Goal: Information Seeking & Learning: Learn about a topic

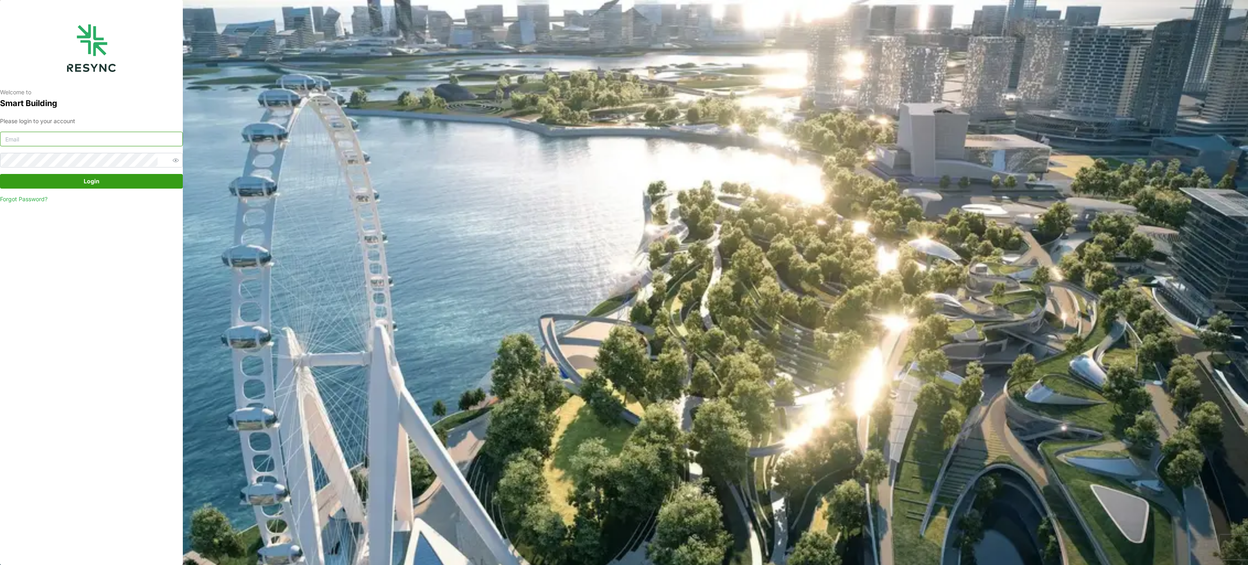
type input "[PERSON_NAME][EMAIL_ADDRESS][PERSON_NAME][DOMAIN_NAME]"
click at [149, 185] on span "Login" at bounding box center [91, 181] width 167 height 14
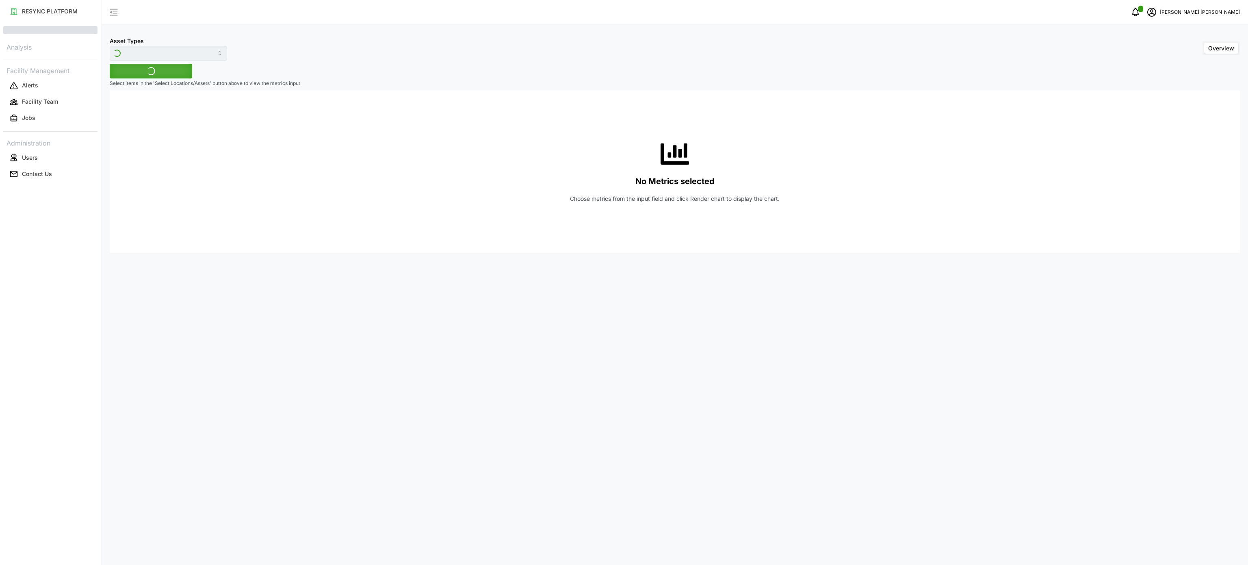
type input "Electrical Meter"
click at [205, 57] on input "Electrical Meter" at bounding box center [168, 53] width 117 height 15
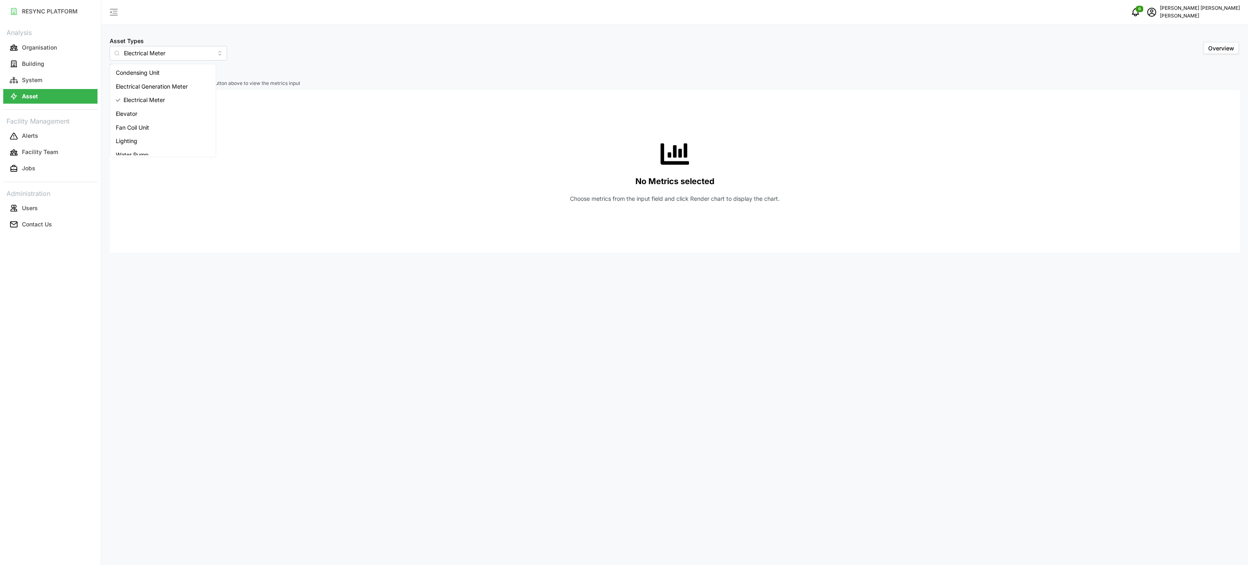
drag, startPoint x: 245, startPoint y: 105, endPoint x: 234, endPoint y: 105, distance: 11.0
click at [245, 107] on div "No Metrics selected Choose metrics from the input field and click Render chart …" at bounding box center [674, 171] width 1117 height 162
click at [175, 71] on span "Select Locations/Assets" at bounding box center [150, 71] width 67 height 14
click at [119, 106] on icon at bounding box center [120, 107] width 6 height 6
click at [127, 136] on div "Site Office Building" at bounding box center [167, 131] width 100 height 12
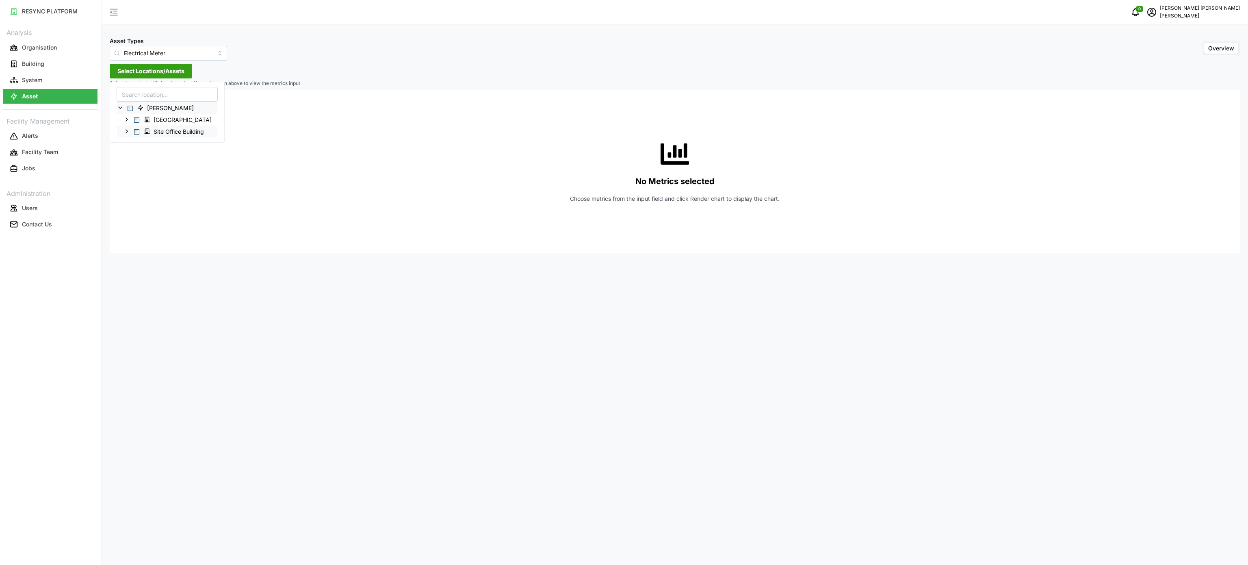
click at [129, 132] on icon at bounding box center [126, 131] width 6 height 6
click at [132, 143] on icon at bounding box center [133, 143] width 6 height 6
click at [140, 156] on icon at bounding box center [139, 154] width 6 height 6
click at [144, 188] on icon at bounding box center [146, 189] width 6 height 6
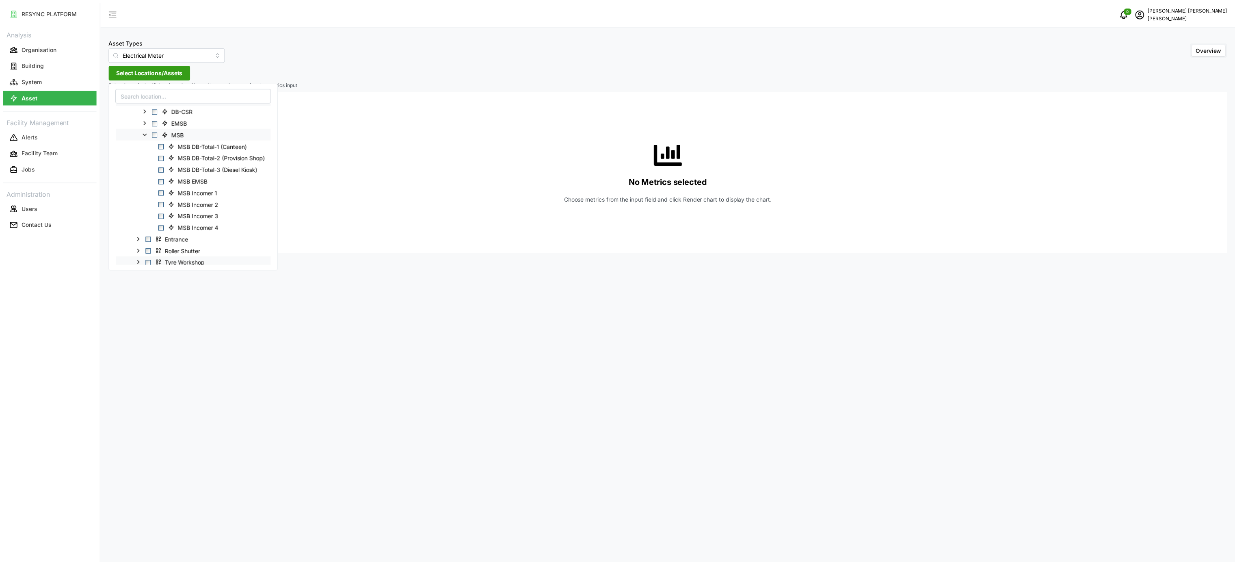
scroll to position [81, 0]
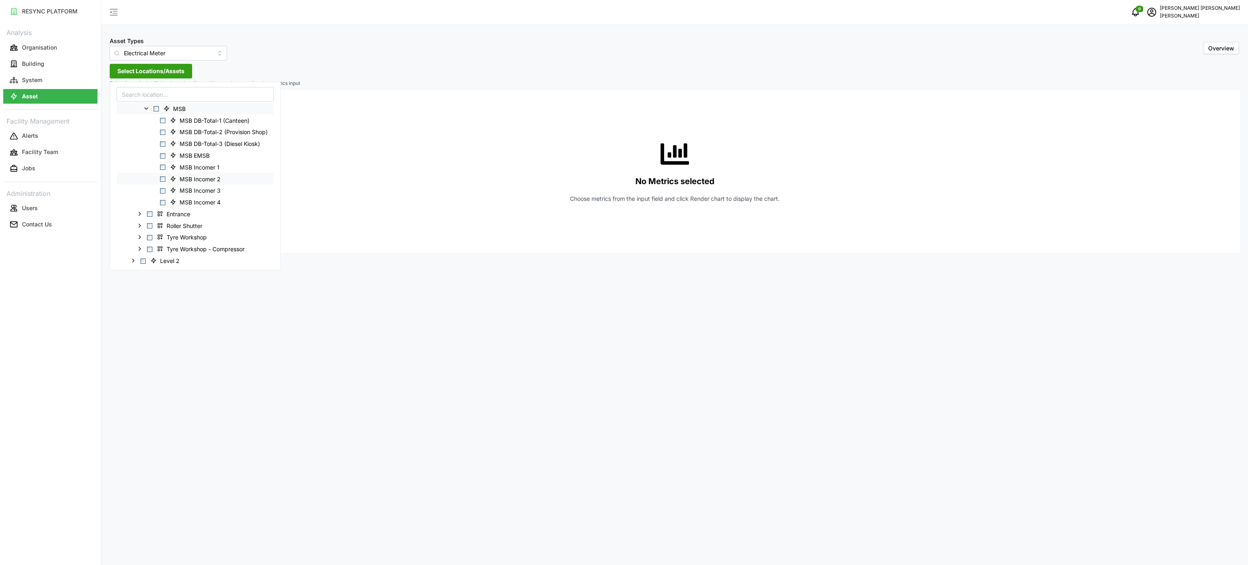
drag, startPoint x: 164, startPoint y: 165, endPoint x: 162, endPoint y: 183, distance: 17.9
click at [164, 166] on span "Select MSB Incomer 1" at bounding box center [162, 167] width 5 height 5
click at [162, 183] on div "MSB Incomer 2" at bounding box center [195, 179] width 156 height 12
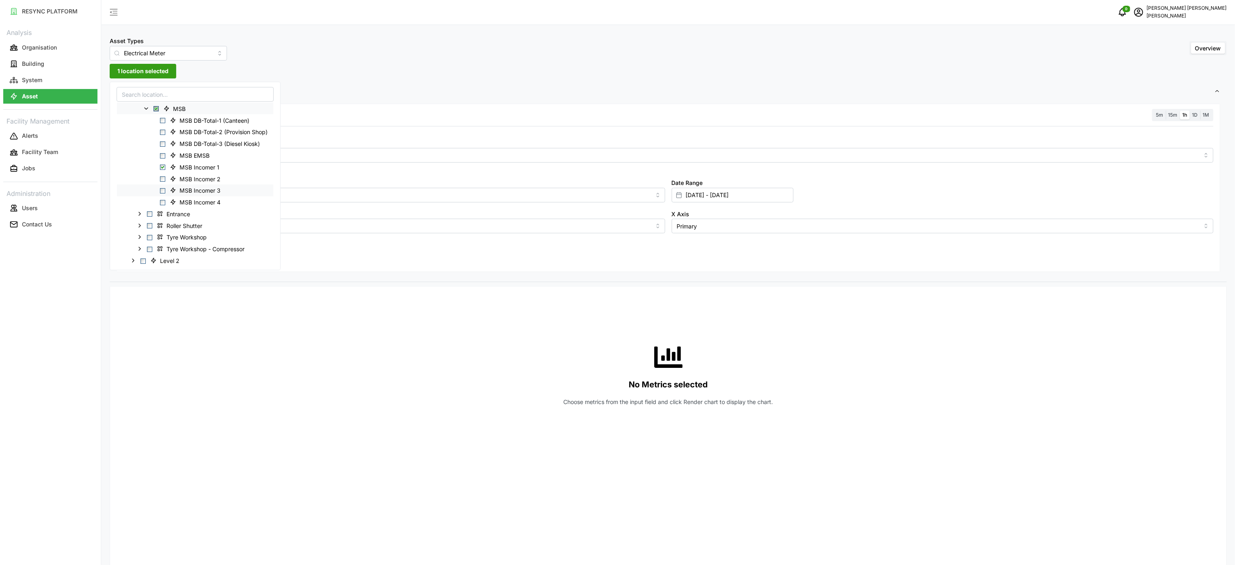
click at [162, 191] on span "Select MSB Incomer 3" at bounding box center [162, 190] width 5 height 5
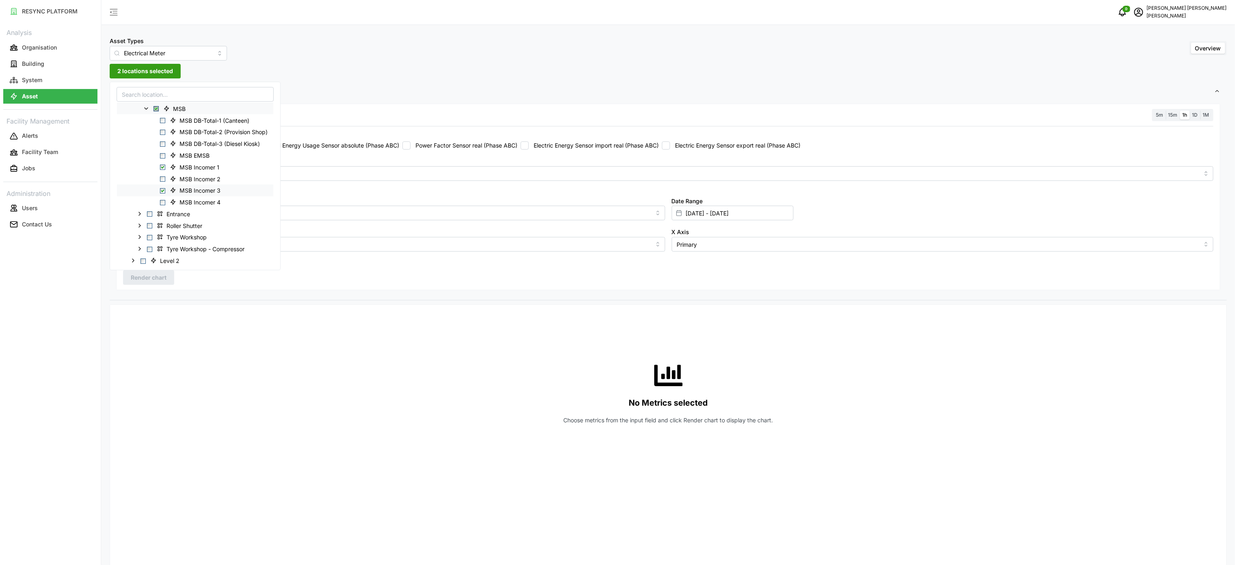
drag, startPoint x: 162, startPoint y: 176, endPoint x: 164, endPoint y: 195, distance: 19.6
click at [162, 176] on div "MSB Incomer 2" at bounding box center [195, 179] width 156 height 12
click at [165, 178] on span "Select MSB Incomer 2" at bounding box center [162, 178] width 5 height 5
click at [164, 202] on span "Select MSB Incomer 4" at bounding box center [162, 202] width 5 height 5
click at [303, 337] on div "No Metrics selected Choose metrics from the input field and click Render chart …" at bounding box center [668, 392] width 1091 height 162
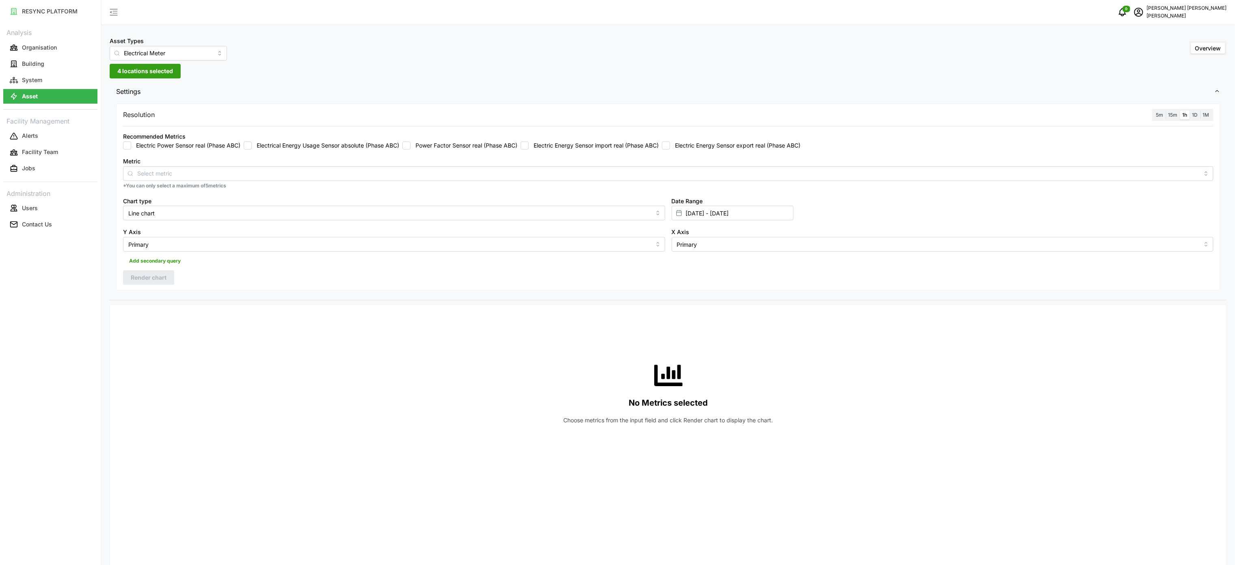
click at [564, 147] on label "Electric Energy Sensor import real (Phase ABC)" at bounding box center [594, 145] width 130 height 8
click at [529, 147] on input "Electric Energy Sensor import real (Phase ABC)" at bounding box center [525, 145] width 8 height 8
click at [171, 277] on button "Render chart" at bounding box center [148, 277] width 51 height 15
click at [1221, 323] on div at bounding box center [807, 319] width 833 height 23
click at [1214, 323] on icon "button" at bounding box center [1212, 319] width 6 height 6
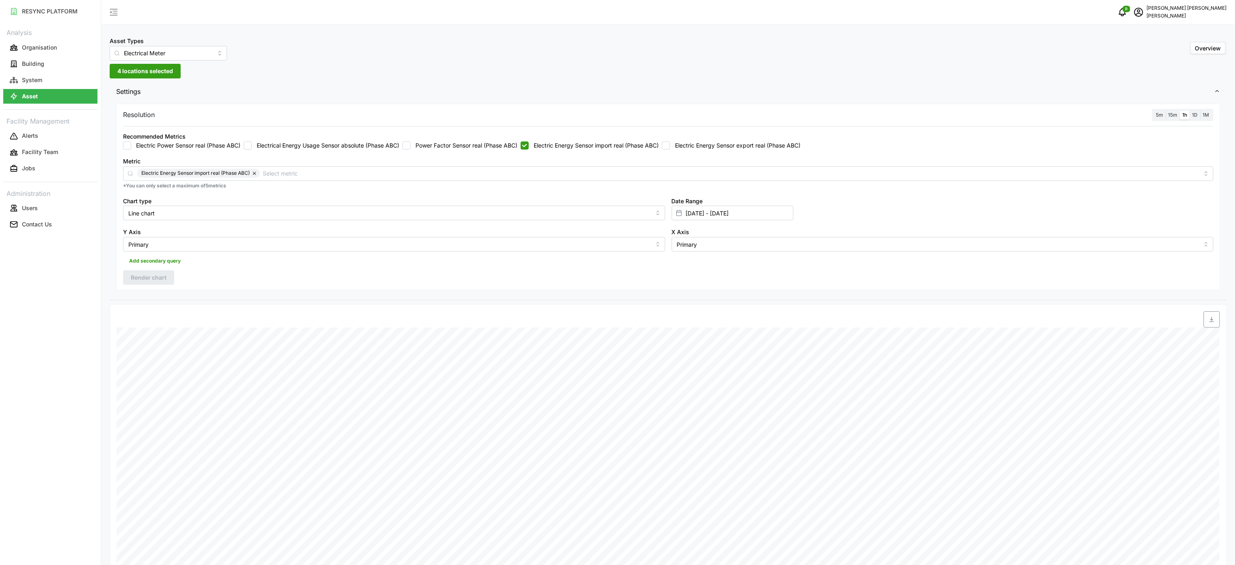
click at [630, 147] on label "Electric Energy Sensor import real (Phase ABC)" at bounding box center [594, 145] width 130 height 8
click at [529, 147] on input "Electric Energy Sensor import real (Phase ABC)" at bounding box center [525, 145] width 8 height 8
checkbox input "false"
click at [699, 142] on label "Electric Energy Sensor export real (Phase ABC)" at bounding box center [735, 145] width 130 height 8
click at [670, 142] on input "Electric Energy Sensor export real (Phase ABC)" at bounding box center [666, 145] width 8 height 8
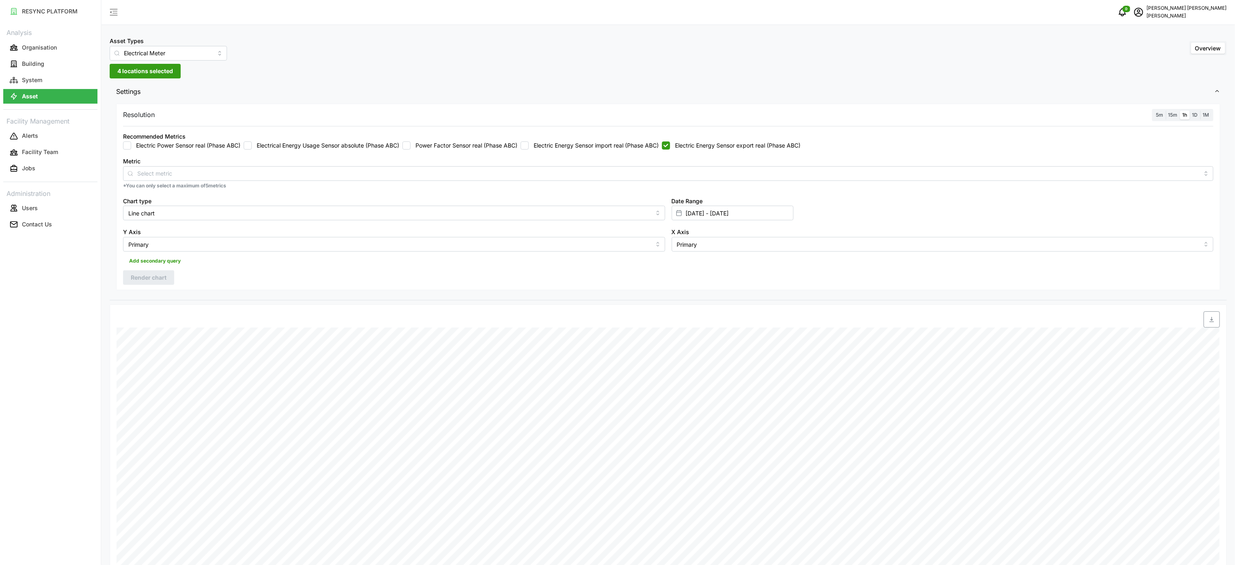
checkbox input "true"
click at [162, 280] on span "Render chart" at bounding box center [149, 278] width 36 height 14
click at [1212, 327] on span "button" at bounding box center [1211, 319] width 15 height 15
click at [736, 215] on input "06 Oct 2025 - 06 Oct 2025" at bounding box center [733, 213] width 122 height 15
click at [693, 325] on button "13" at bounding box center [689, 325] width 15 height 15
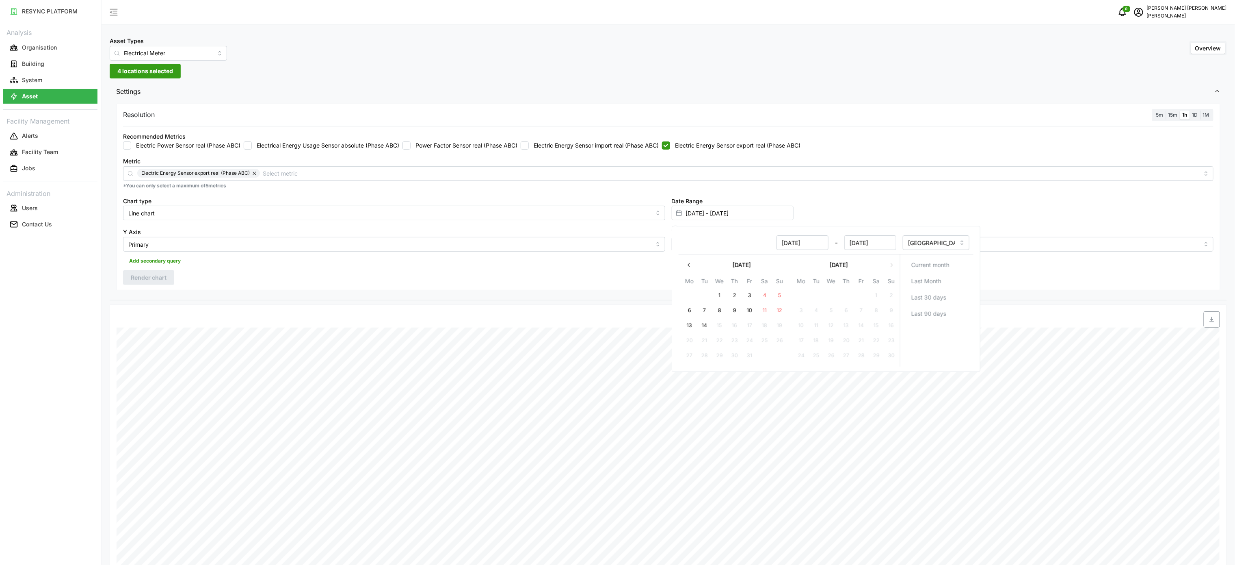
type input "06 Oct 2025 - 13 Oct 2025"
type input "13 Oct 2025"
click at [693, 325] on button "13" at bounding box center [689, 325] width 15 height 15
type input "13 Oct 2025 - 13 Oct 2025"
type input "13 Oct 2025"
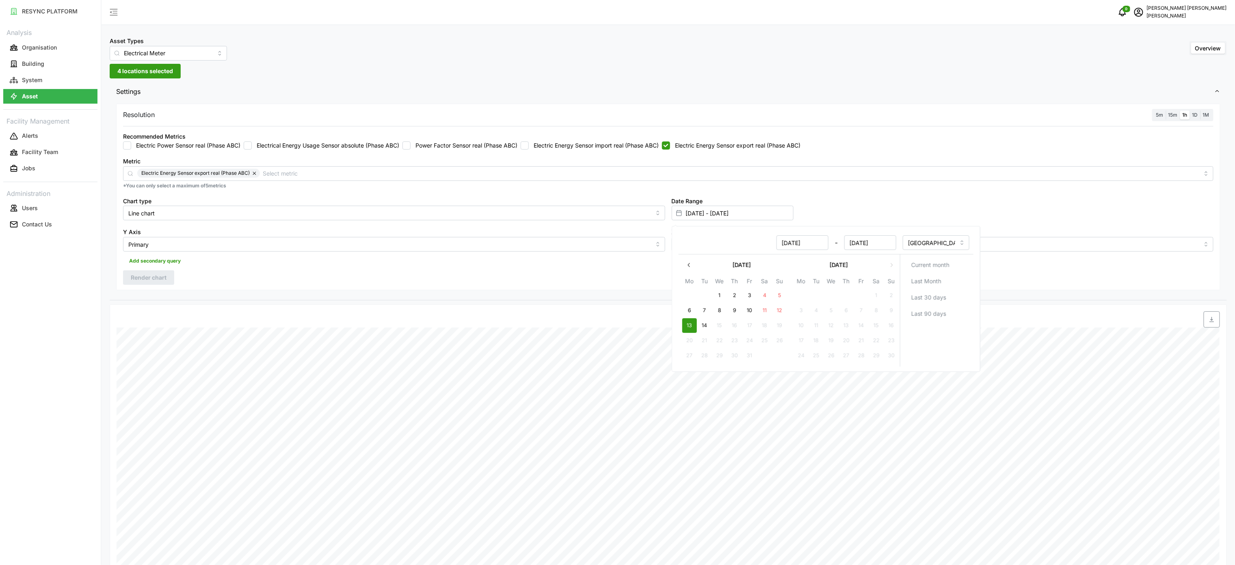
click at [466, 321] on div at bounding box center [807, 319] width 826 height 16
click at [160, 277] on span "Render chart" at bounding box center [149, 278] width 36 height 14
click at [1218, 324] on span "button" at bounding box center [1211, 319] width 15 height 15
click at [606, 137] on div "Recommended Metrics Electric Power Sensor real (Phase ABC) Electrical Energy Us…" at bounding box center [668, 140] width 1091 height 18
click at [561, 145] on label "Electric Energy Sensor import real (Phase ABC)" at bounding box center [594, 145] width 130 height 8
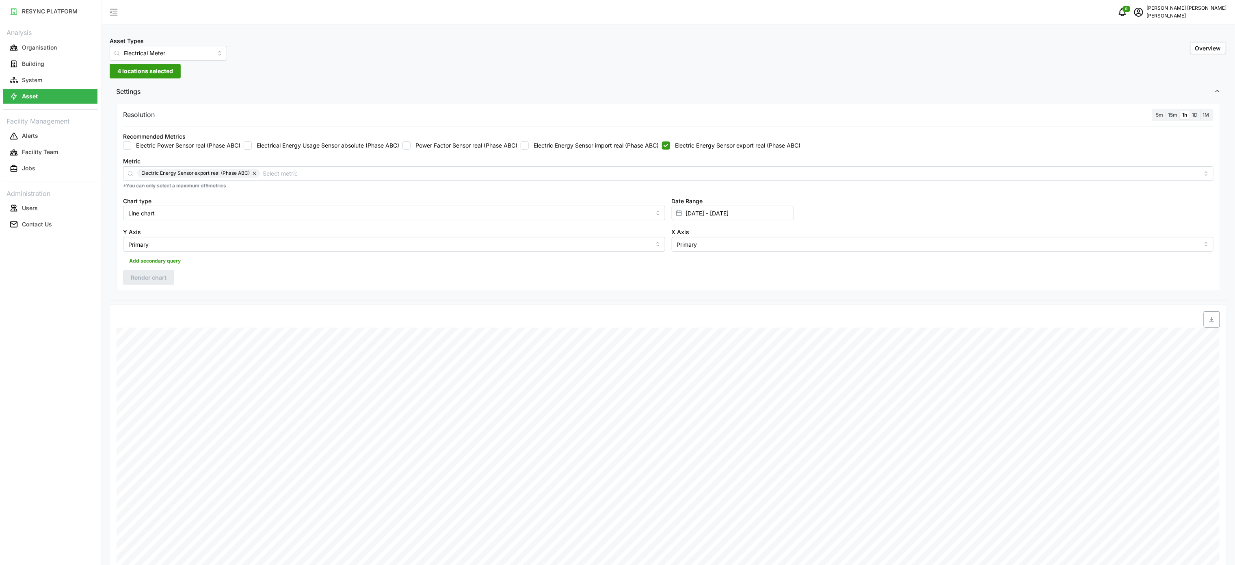
click at [529, 145] on input "Electric Energy Sensor import real (Phase ABC)" at bounding box center [525, 145] width 8 height 8
checkbox input "true"
click at [670, 149] on input "Electric Energy Sensor export real (Phase ABC)" at bounding box center [666, 145] width 8 height 8
checkbox input "false"
click at [162, 279] on span "Render chart" at bounding box center [149, 278] width 36 height 14
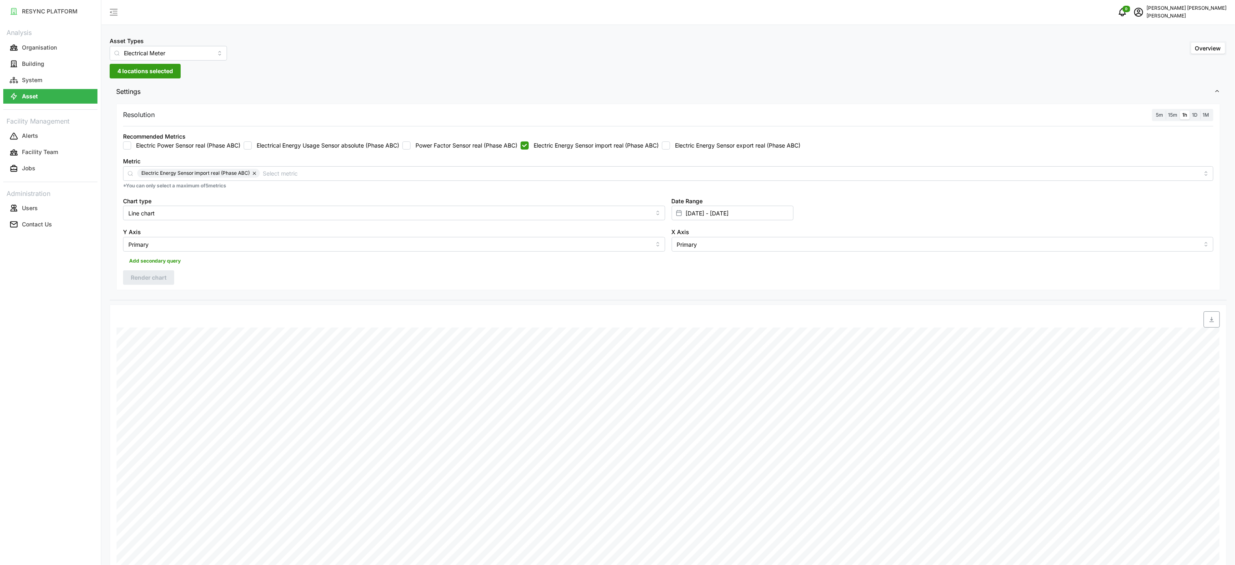
click at [1209, 327] on span "button" at bounding box center [1211, 319] width 15 height 15
